Goal: Task Accomplishment & Management: Manage account settings

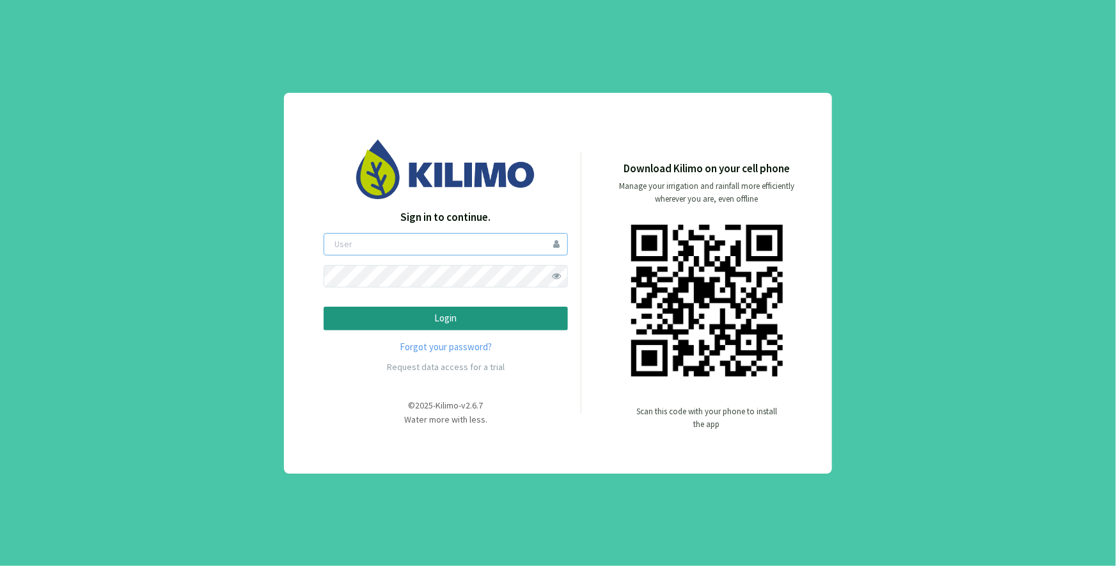
click at [391, 253] on input "email" at bounding box center [446, 244] width 244 height 22
type input "[EMAIL_ADDRESS][DOMAIN_NAME]"
click at [446, 322] on p "Login" at bounding box center [446, 318] width 223 height 15
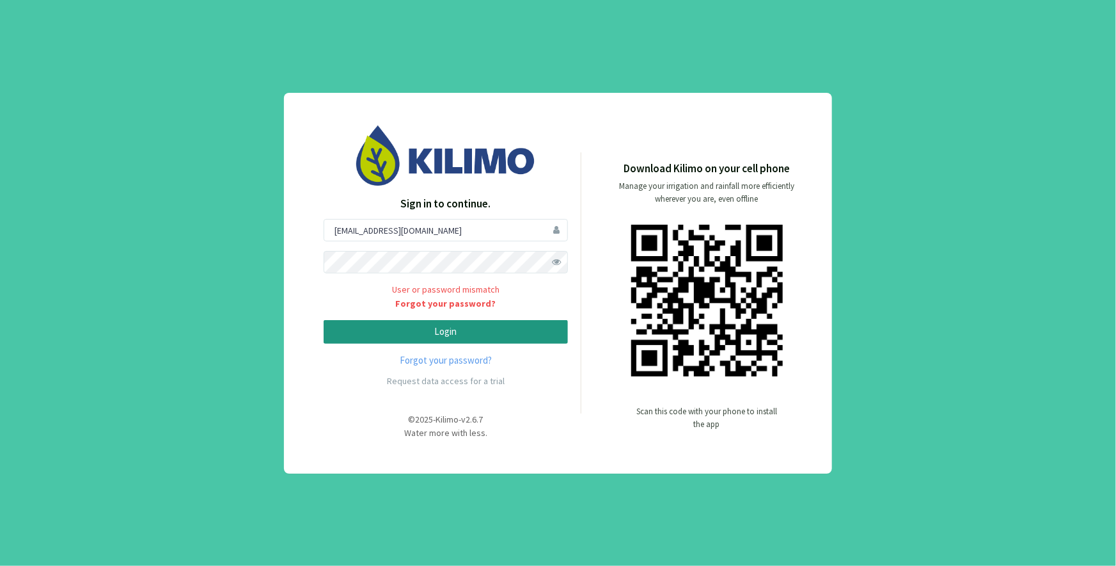
click at [554, 259] on span at bounding box center [557, 262] width 22 height 22
click at [416, 333] on p "Login" at bounding box center [446, 331] width 223 height 15
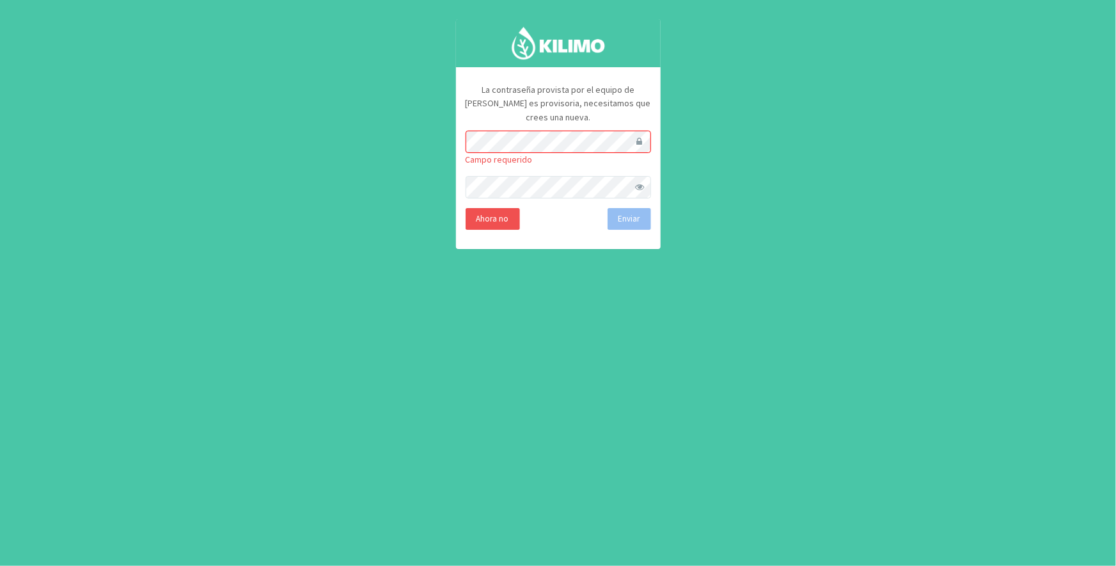
click at [907, 300] on div "La contraseña provista por el equipo de [PERSON_NAME] es provisoria, necesitamo…" at bounding box center [558, 283] width 1116 height 566
click at [684, 317] on div "La contraseña provista por el equipo de [PERSON_NAME] es provisoria, necesitamo…" at bounding box center [558, 283] width 1116 height 566
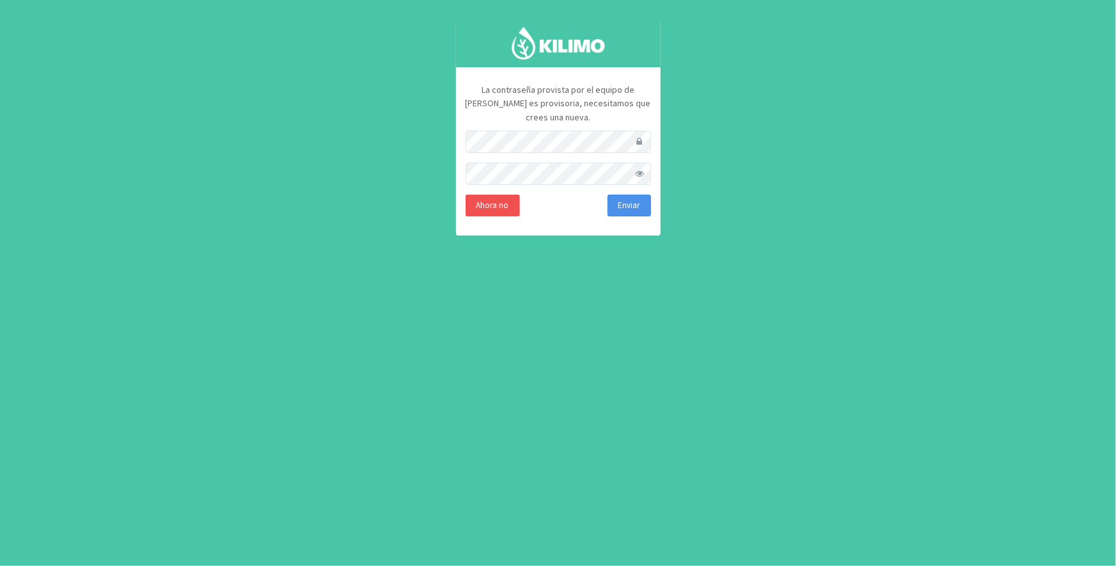
click at [637, 194] on button "Enviar" at bounding box center [630, 205] width 44 height 22
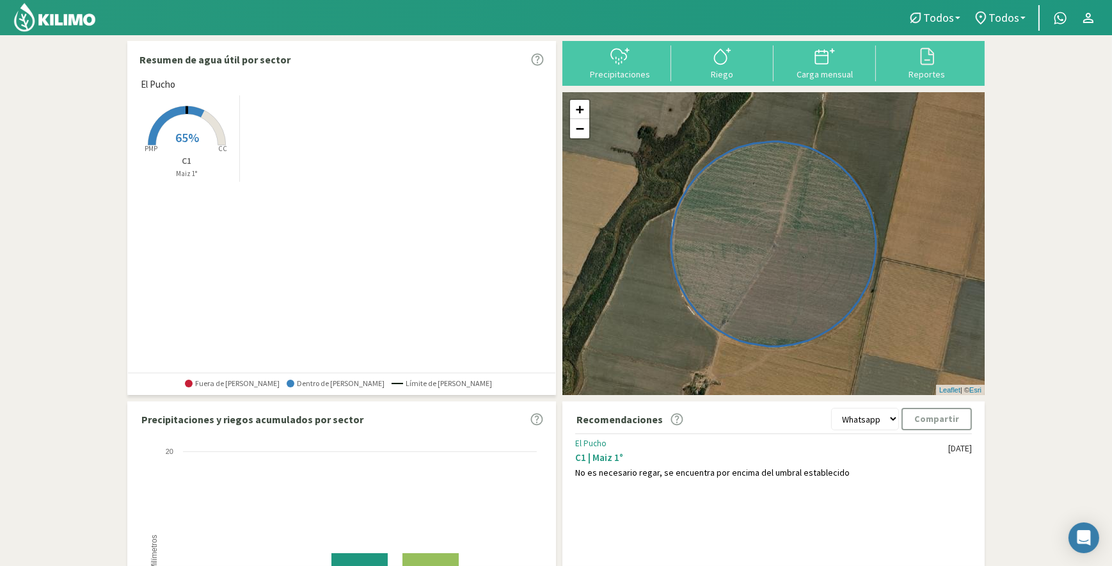
click at [184, 125] on rect at bounding box center [187, 146] width 102 height 102
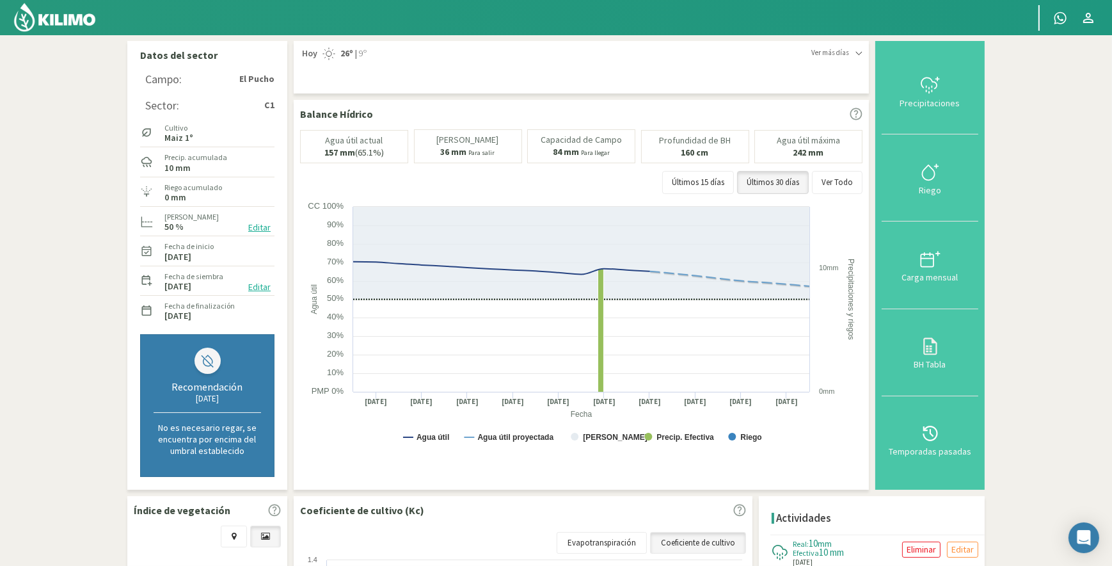
click at [258, 229] on button "Editar" at bounding box center [259, 227] width 30 height 15
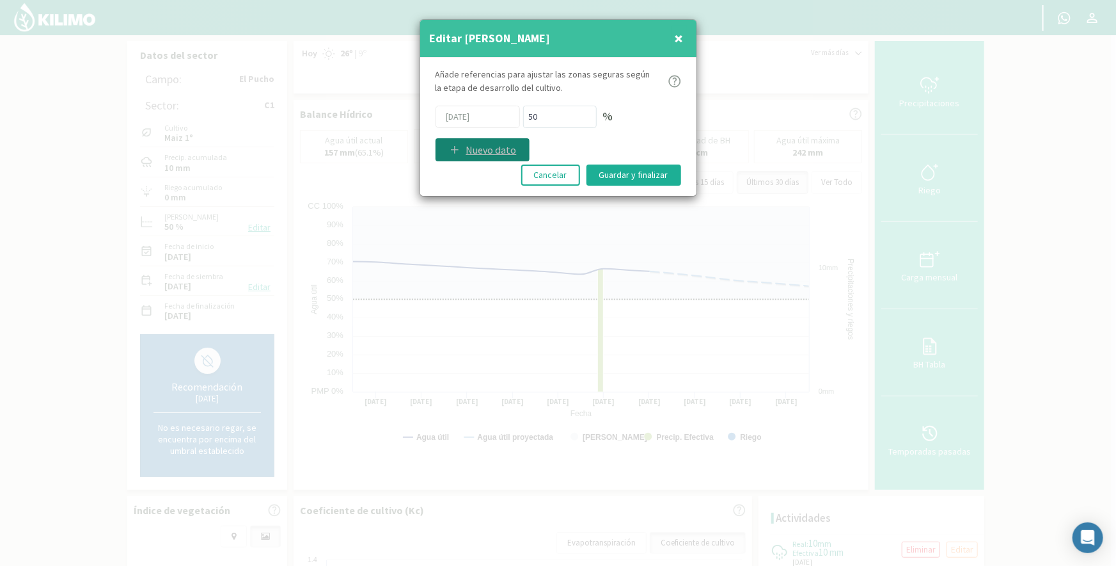
click at [473, 149] on p "Nuevo dato" at bounding box center [491, 149] width 51 height 15
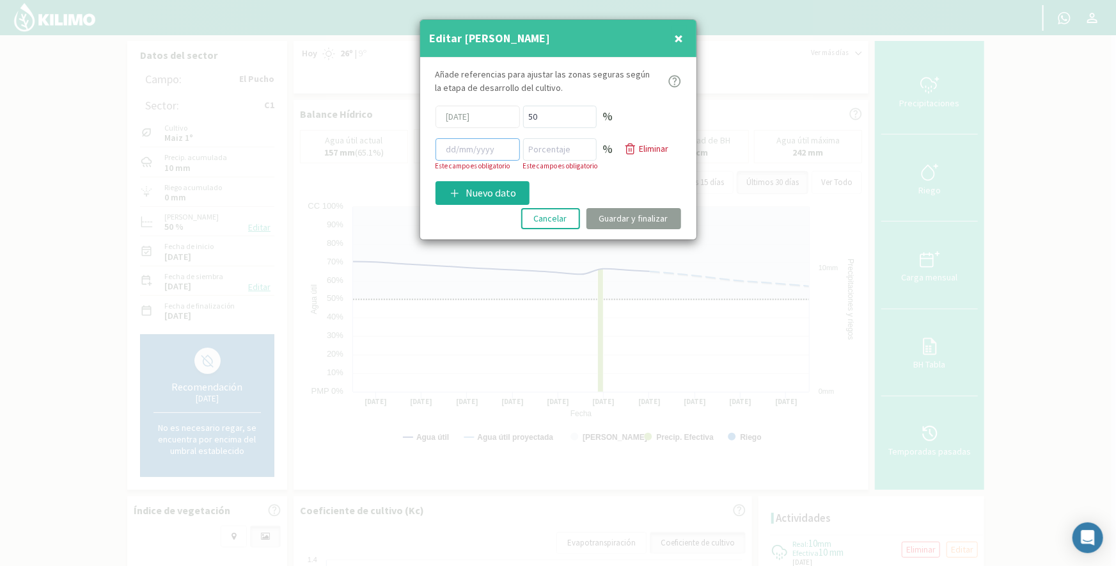
click at [489, 154] on input at bounding box center [478, 149] width 84 height 22
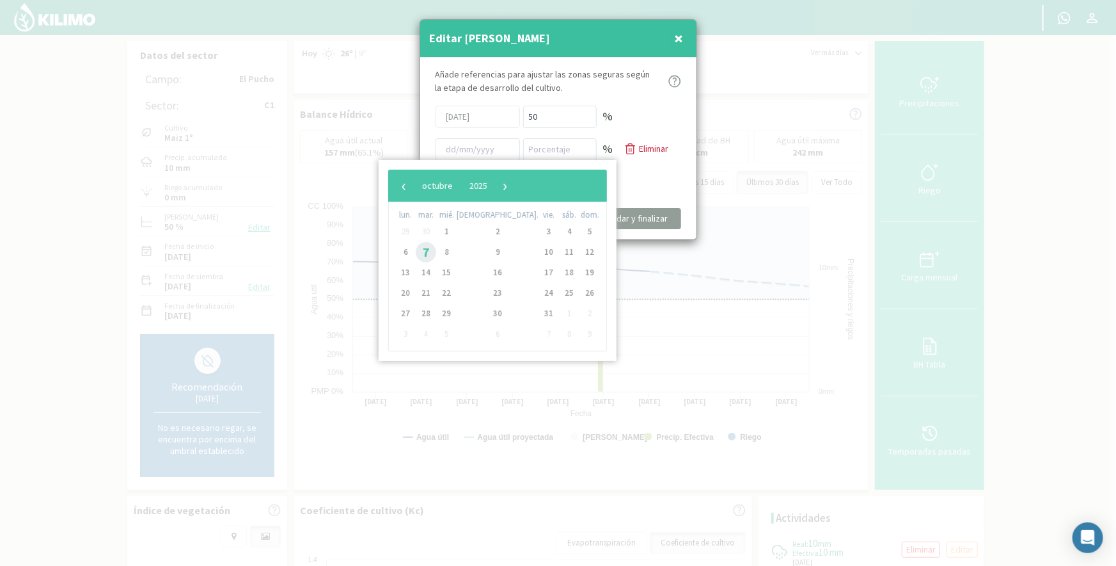
click at [432, 251] on span "7" at bounding box center [426, 252] width 20 height 20
type input "[DATE]"
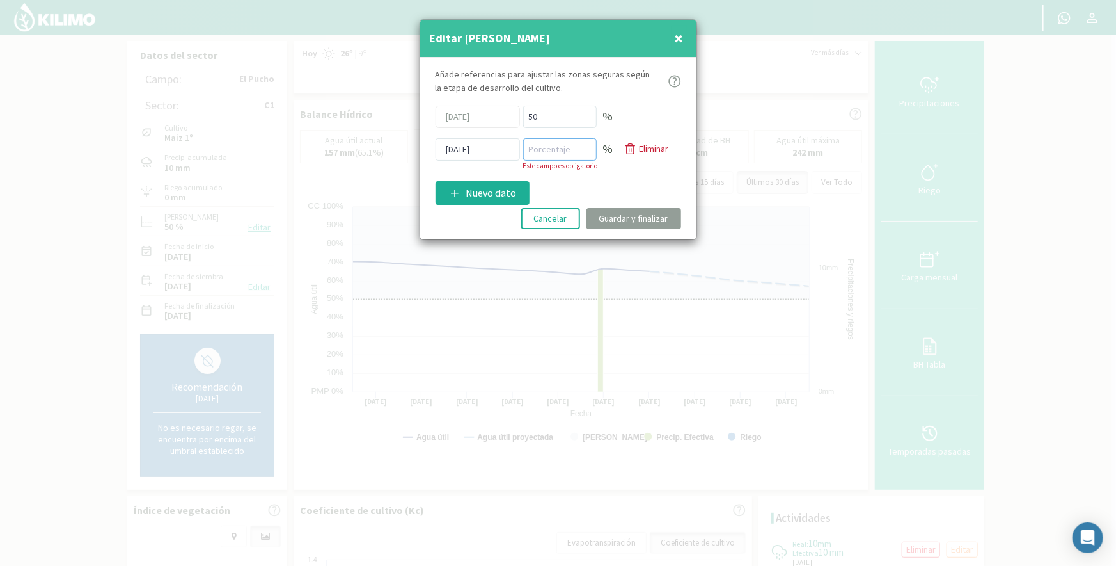
click at [546, 150] on input "number" at bounding box center [560, 149] width 74 height 22
click at [573, 144] on input "55" at bounding box center [560, 149] width 74 height 22
type input "55"
click at [615, 176] on div "Añade referencias para ajustar las zonas seguras [PERSON_NAME] de desarrollo de…" at bounding box center [558, 149] width 276 height 182
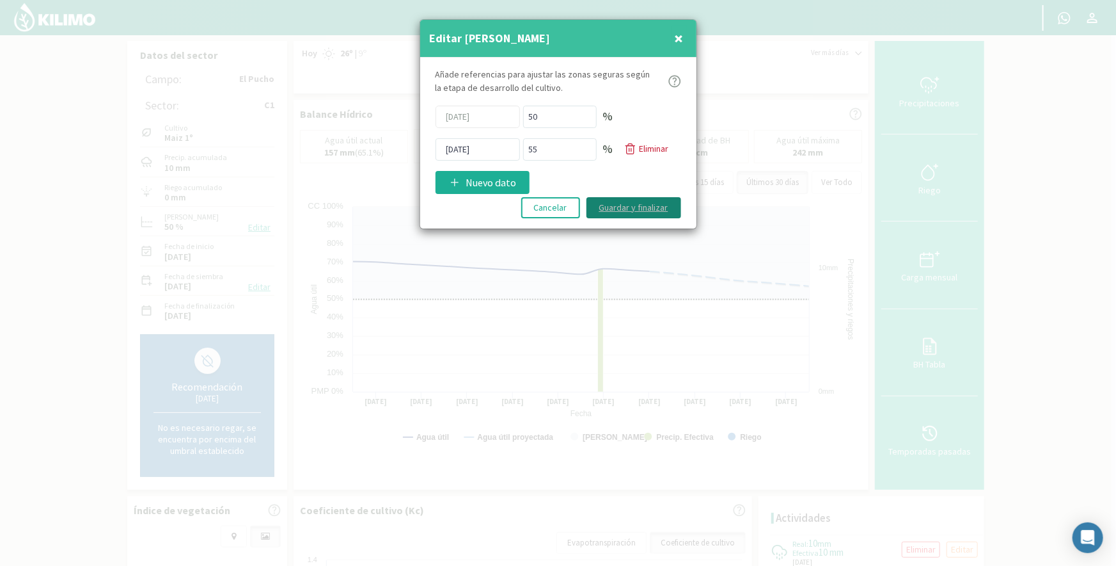
click at [645, 212] on button "Guardar y finalizar" at bounding box center [634, 207] width 95 height 21
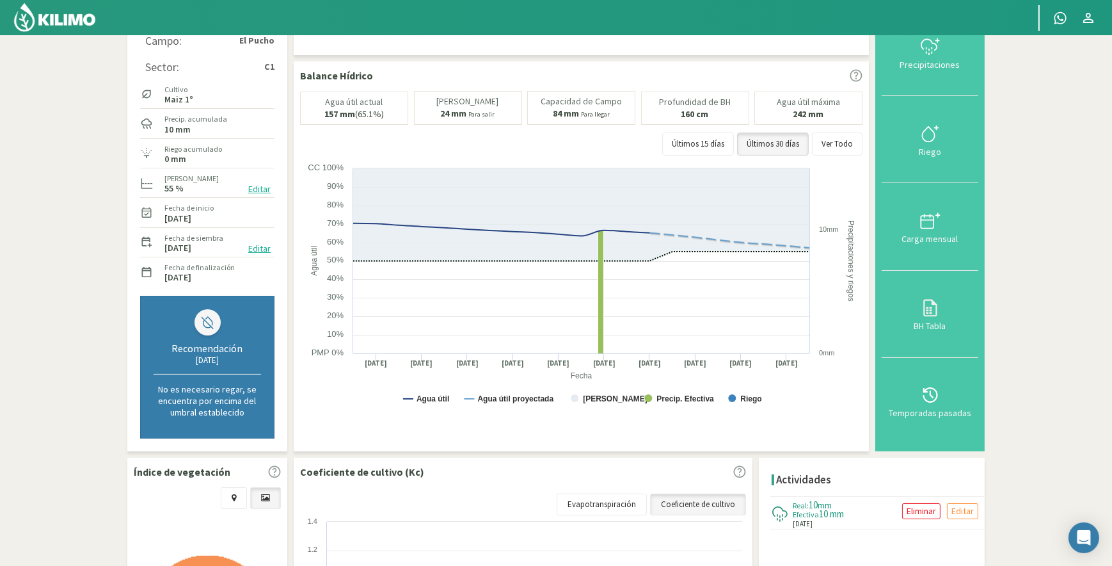
scroll to position [19, 0]
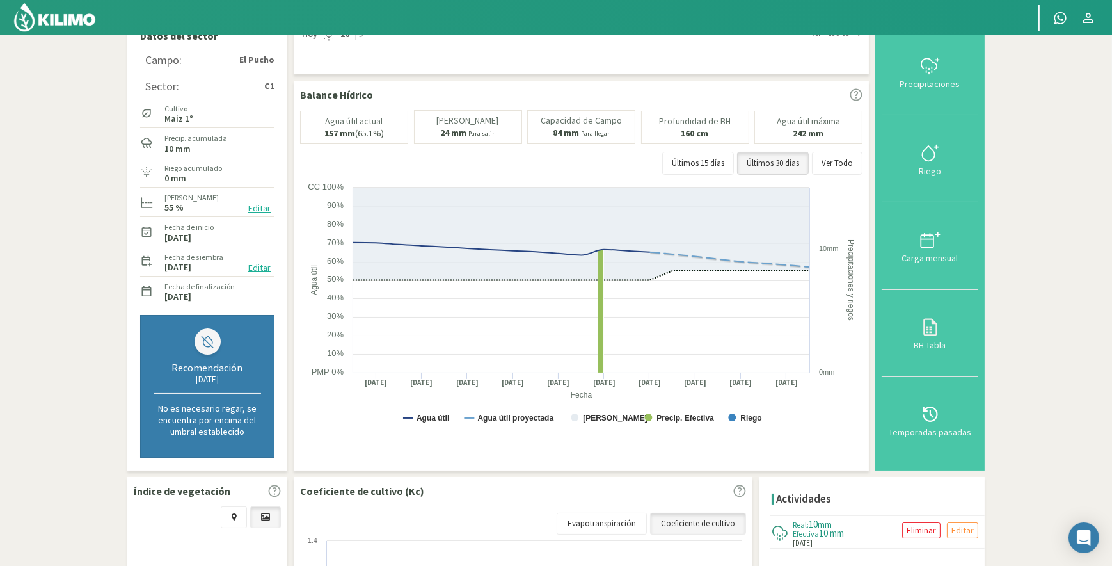
click at [258, 204] on button "Editar" at bounding box center [259, 208] width 30 height 15
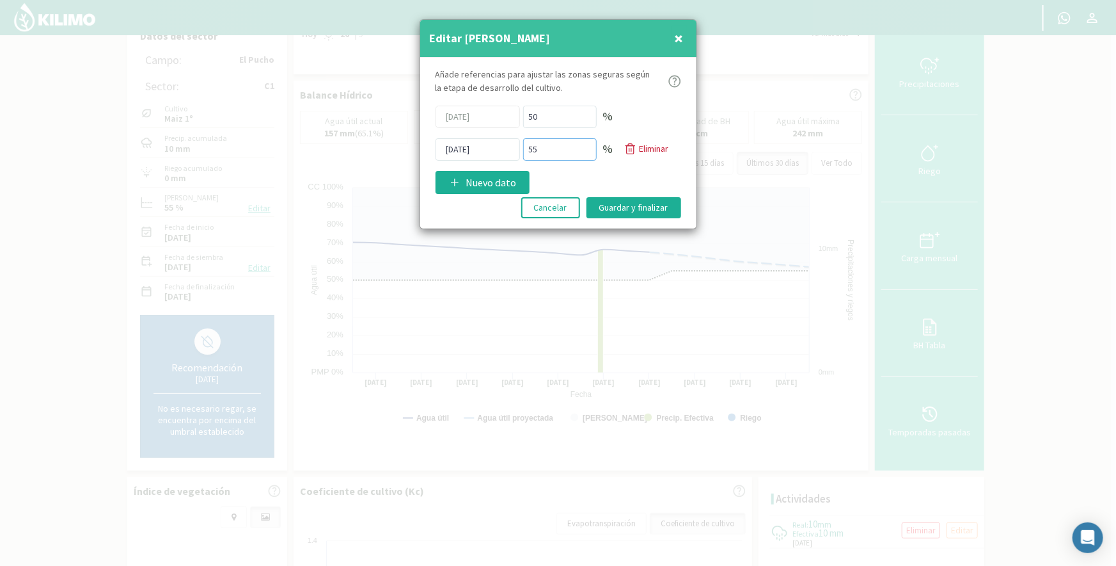
click at [565, 154] on input "55" at bounding box center [560, 149] width 74 height 22
type input "5"
type input "60"
click at [645, 200] on button "Guardar y finalizar" at bounding box center [634, 207] width 95 height 21
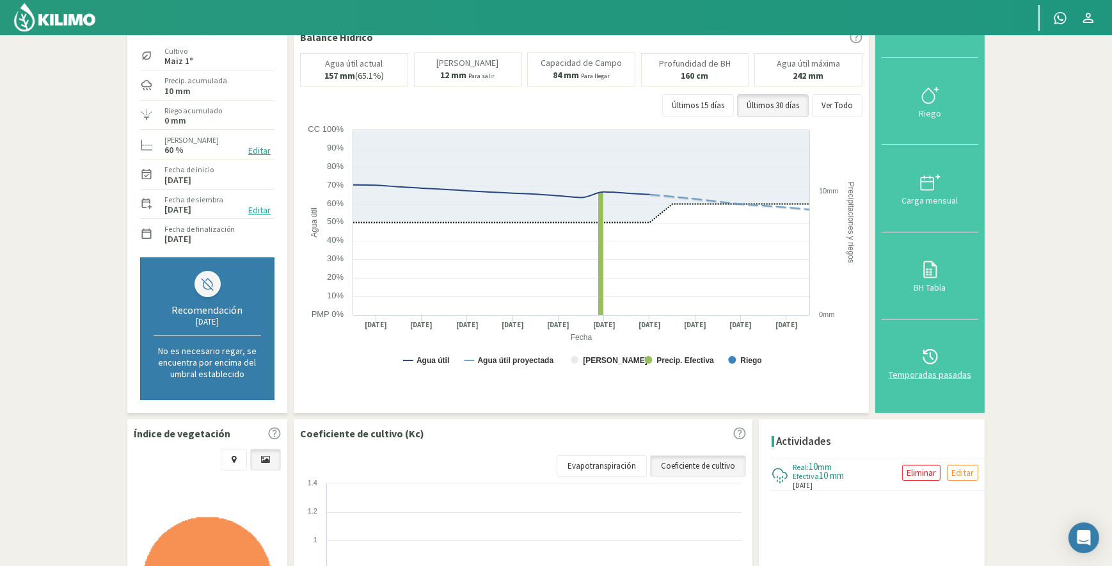
scroll to position [0, 0]
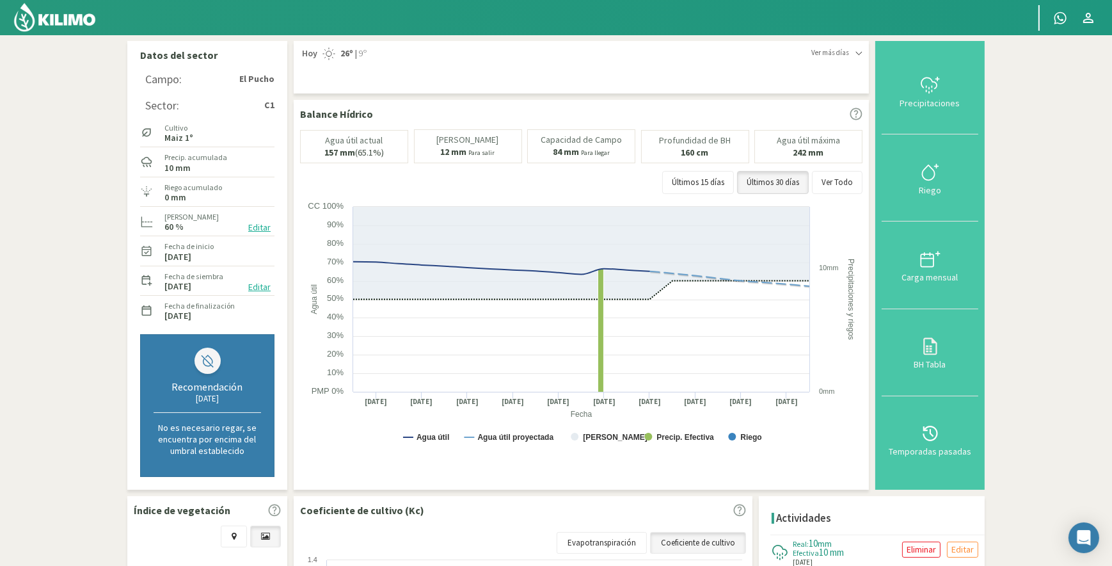
click at [259, 229] on button "Editar" at bounding box center [259, 227] width 30 height 15
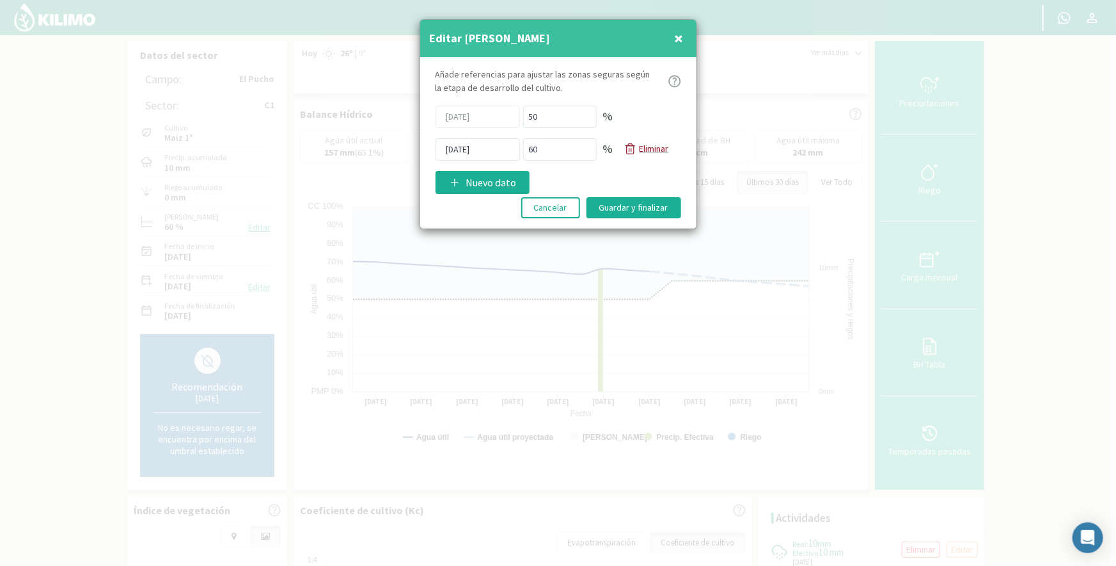
click at [652, 152] on p "Eliminar" at bounding box center [654, 148] width 29 height 13
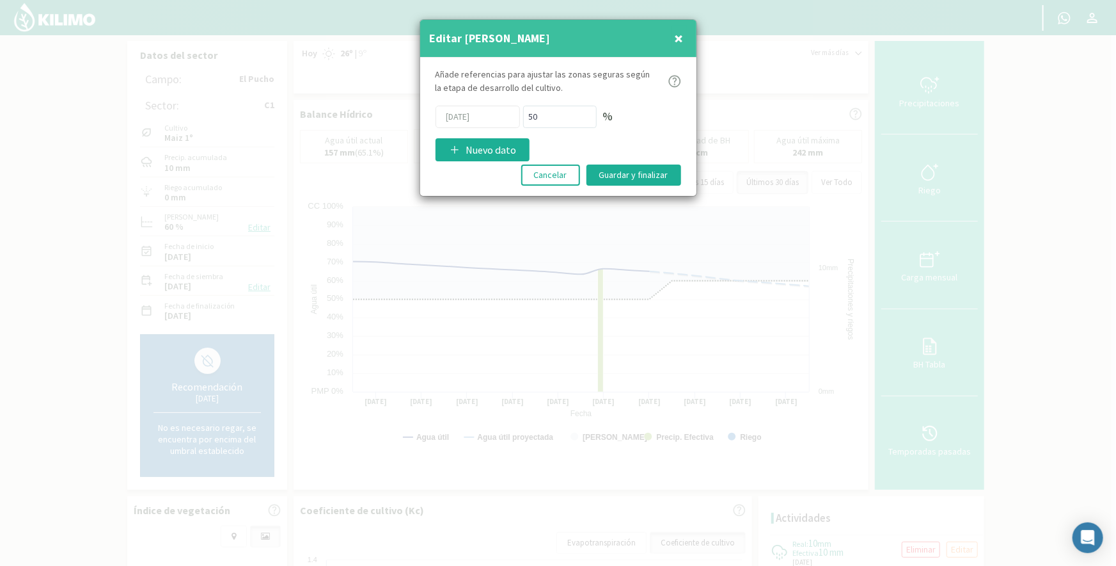
drag, startPoint x: 639, startPoint y: 177, endPoint x: 647, endPoint y: 188, distance: 14.2
click at [639, 176] on button "Guardar y finalizar" at bounding box center [634, 174] width 95 height 21
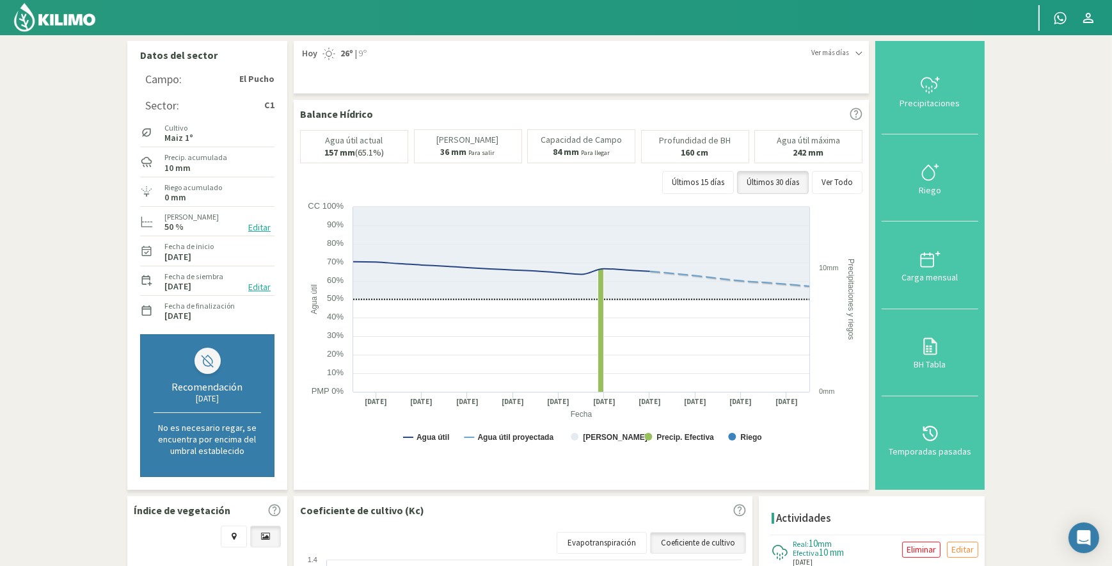
click at [852, 54] on div "Ver más días" at bounding box center [836, 52] width 51 height 11
